Goal: Information Seeking & Learning: Learn about a topic

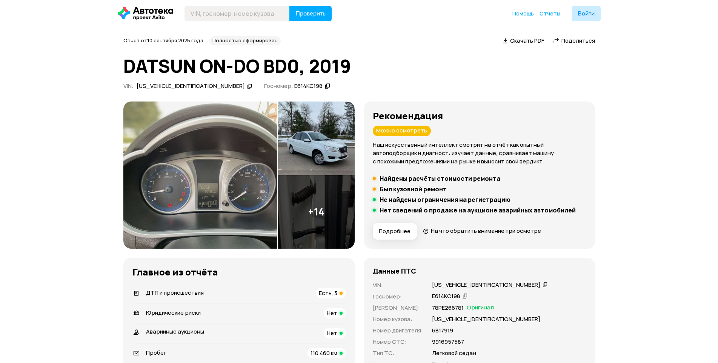
click at [315, 205] on img at bounding box center [316, 212] width 77 height 74
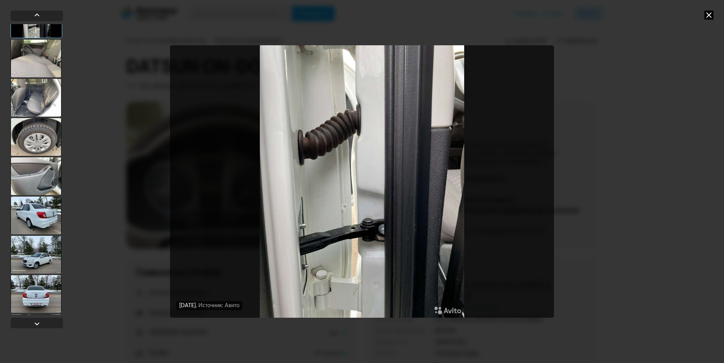
scroll to position [113, 0]
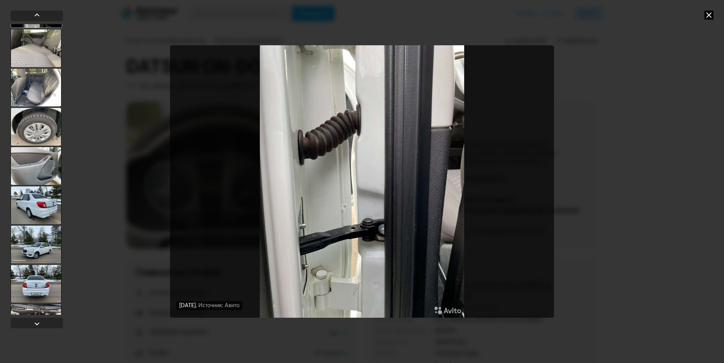
click at [45, 163] on div at bounding box center [36, 166] width 51 height 38
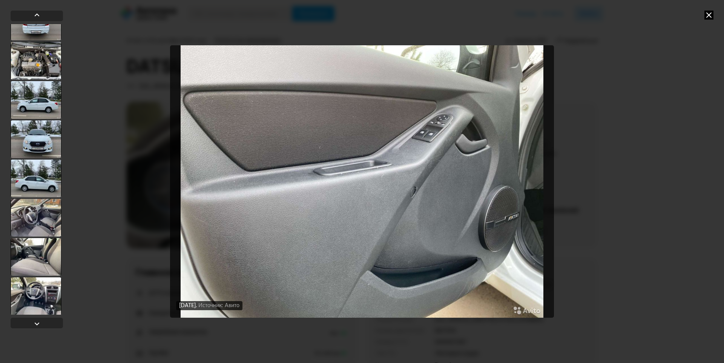
scroll to position [377, 0]
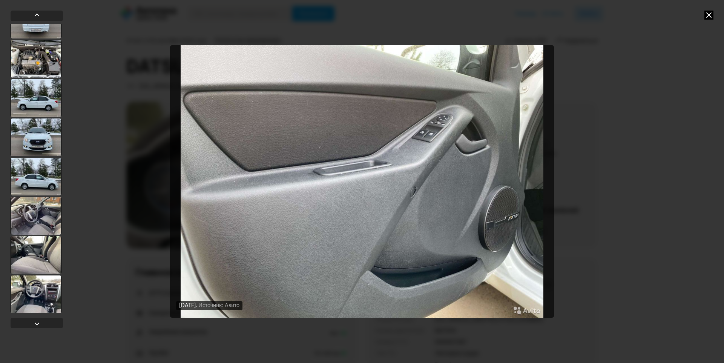
click at [48, 287] on div at bounding box center [36, 294] width 51 height 38
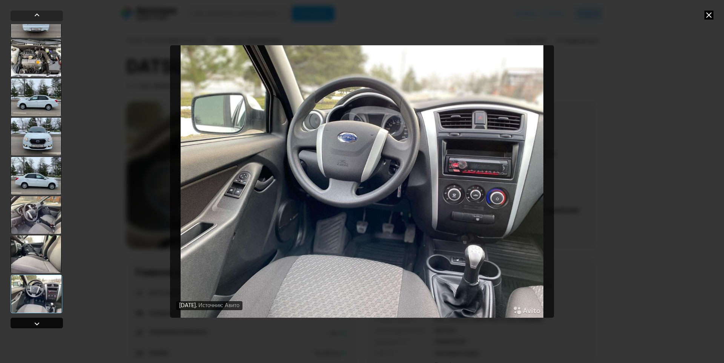
click at [49, 319] on div at bounding box center [37, 323] width 52 height 11
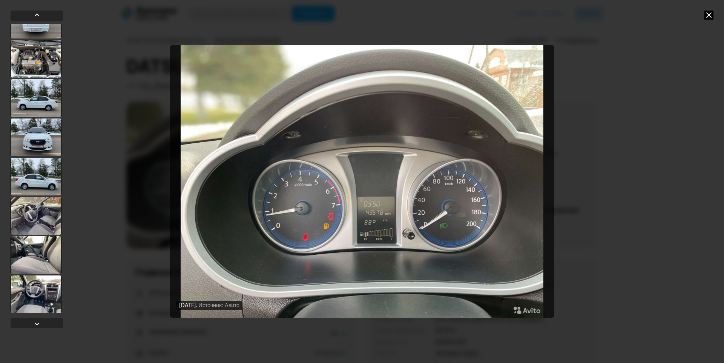
click at [45, 136] on div at bounding box center [36, 137] width 51 height 38
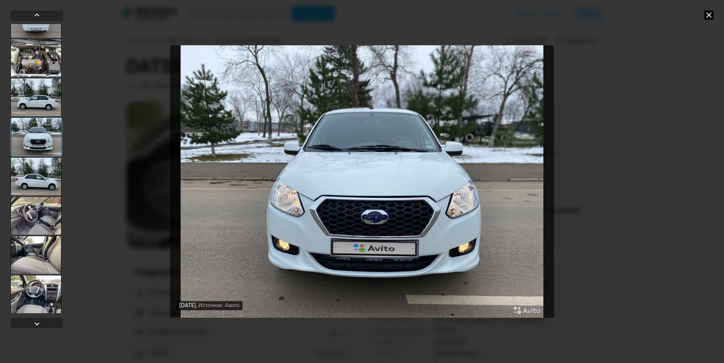
click at [49, 102] on div at bounding box center [36, 97] width 51 height 38
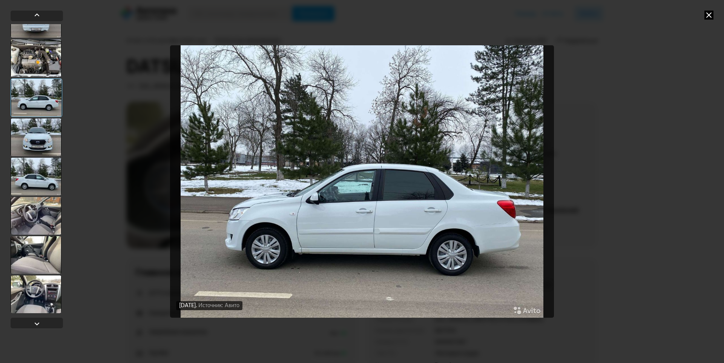
click at [709, 15] on icon at bounding box center [709, 15] width 9 height 9
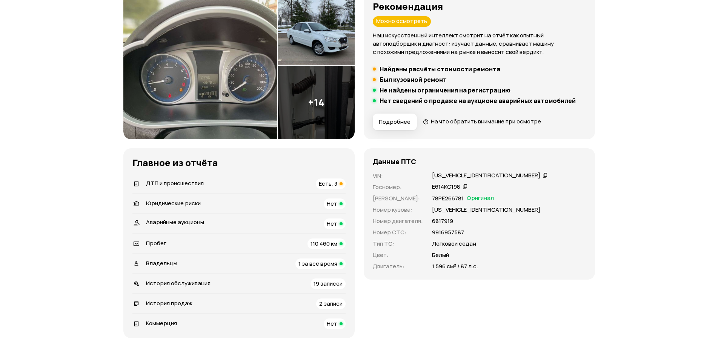
scroll to position [189, 0]
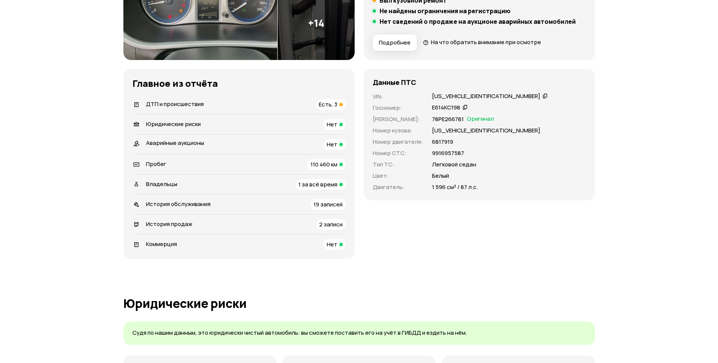
click at [336, 103] on span "Есть, 3" at bounding box center [328, 104] width 18 height 8
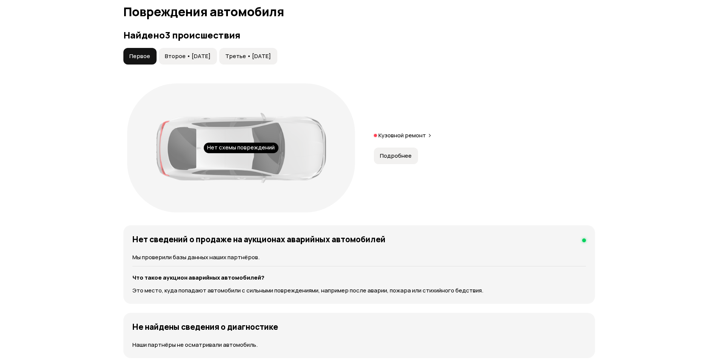
scroll to position [782, 0]
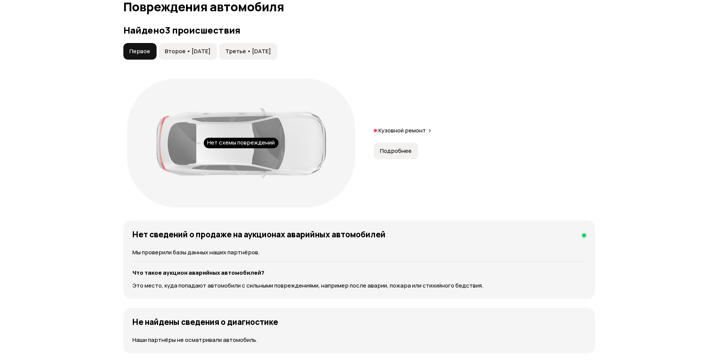
click at [415, 128] on p "Кузовной ремонт" at bounding box center [402, 131] width 48 height 8
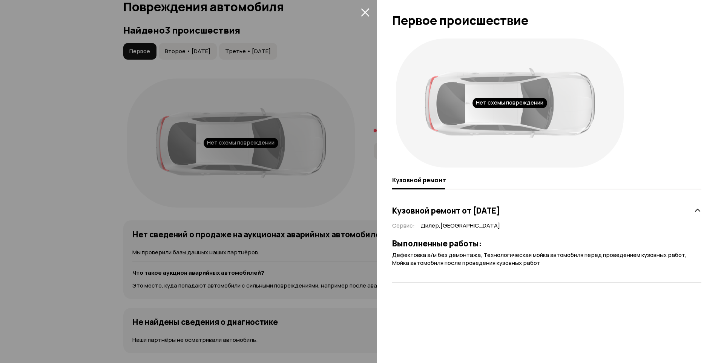
click at [699, 210] on icon at bounding box center [698, 211] width 8 height 8
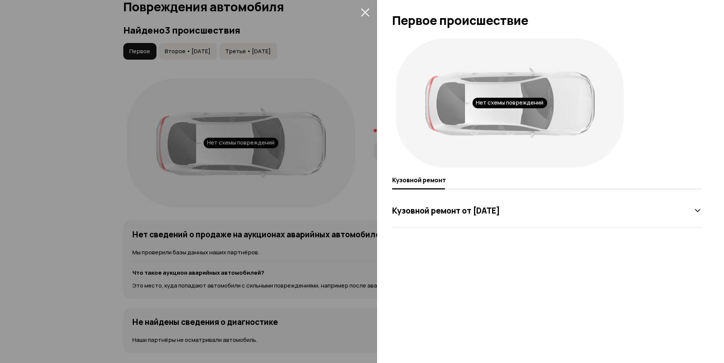
click at [324, 106] on div at bounding box center [362, 181] width 724 height 363
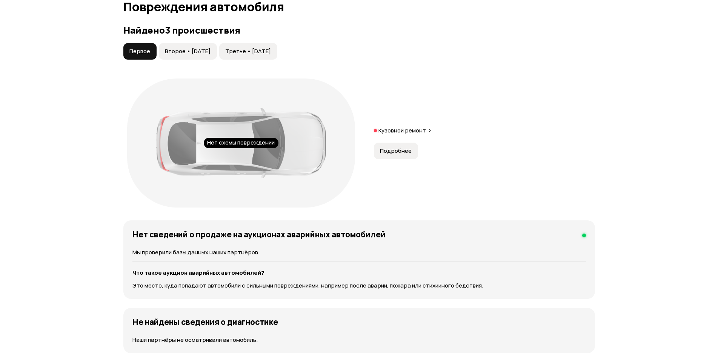
click at [200, 52] on span "Второе • [DATE]" at bounding box center [188, 52] width 46 height 8
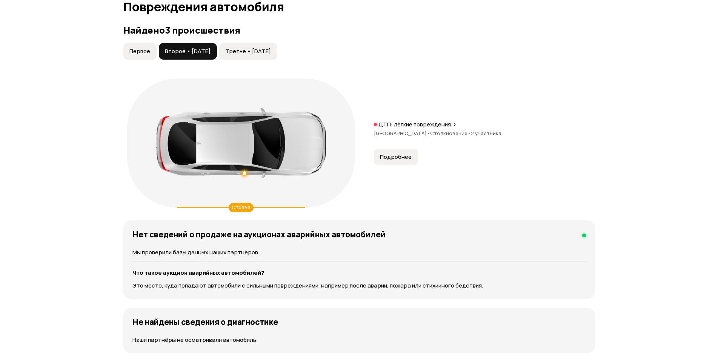
click at [257, 52] on span "Третье • [DATE]" at bounding box center [248, 52] width 46 height 8
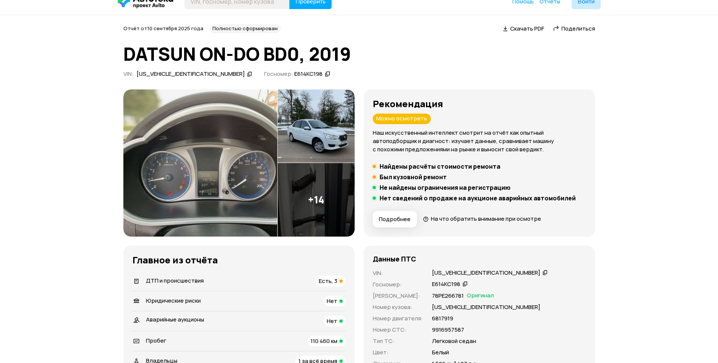
scroll to position [0, 0]
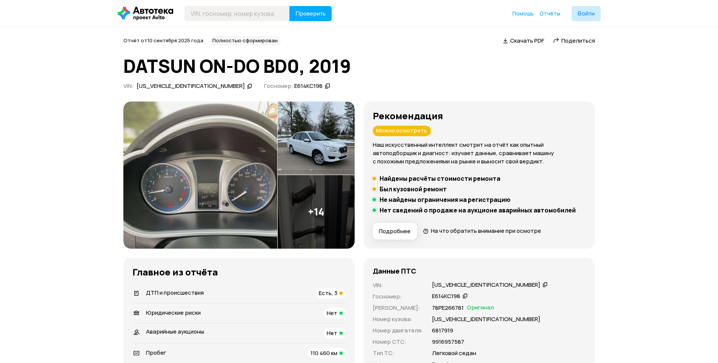
click at [337, 147] on img at bounding box center [316, 138] width 77 height 74
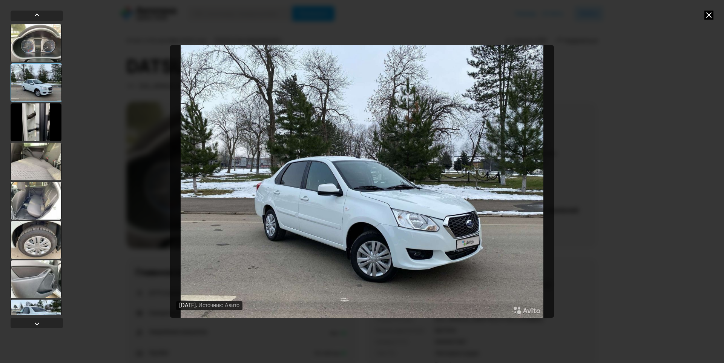
click at [492, 168] on img "Go to Slide 2" at bounding box center [362, 181] width 384 height 272
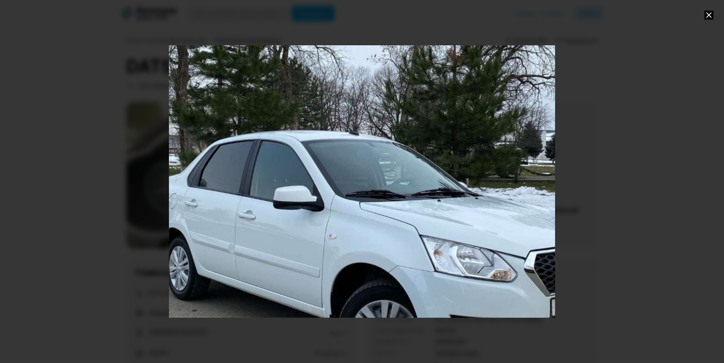
click at [492, 168] on div "Go to Slide 2" at bounding box center [362, 181] width 773 height 544
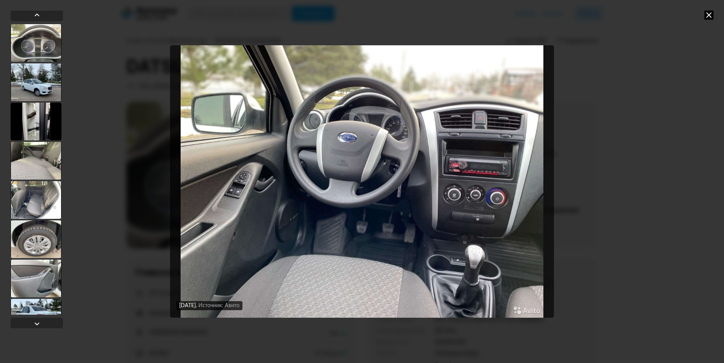
click at [709, 15] on icon at bounding box center [709, 15] width 9 height 9
